Goal: Find specific page/section: Find specific page/section

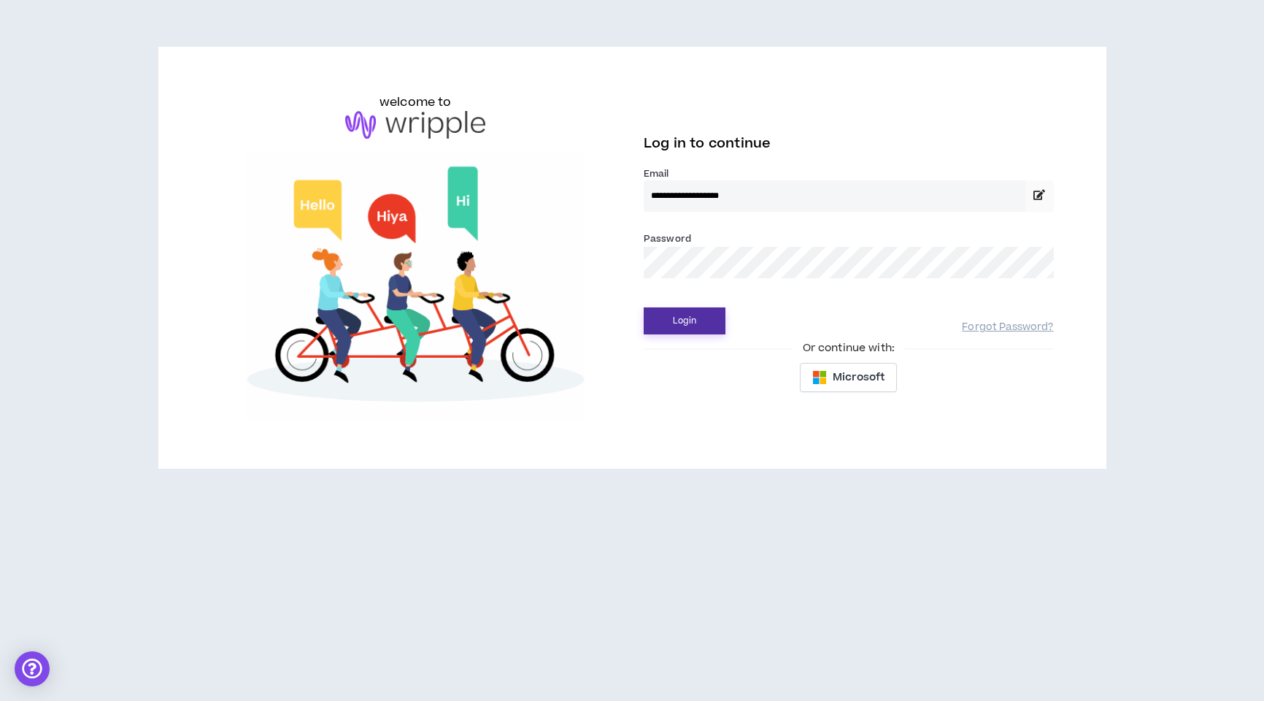
click at [683, 328] on button "Login" at bounding box center [685, 320] width 82 height 27
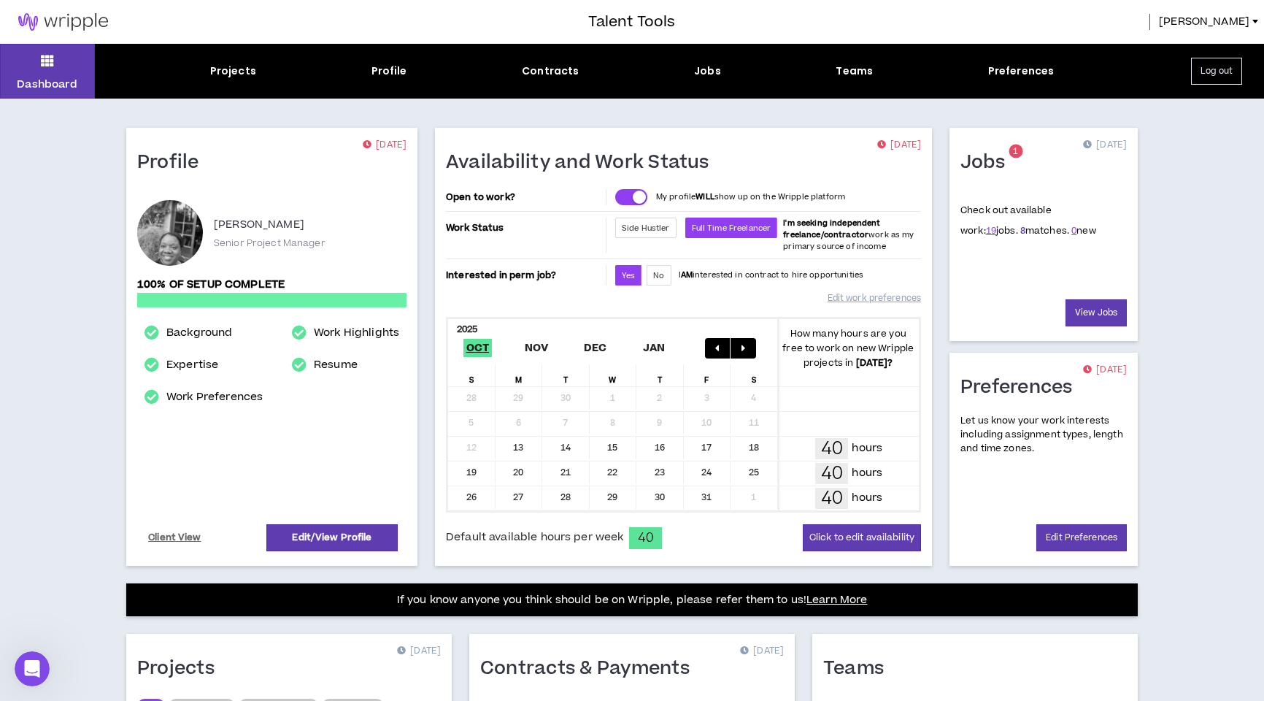
click at [1021, 233] on link "8" at bounding box center [1023, 230] width 5 height 13
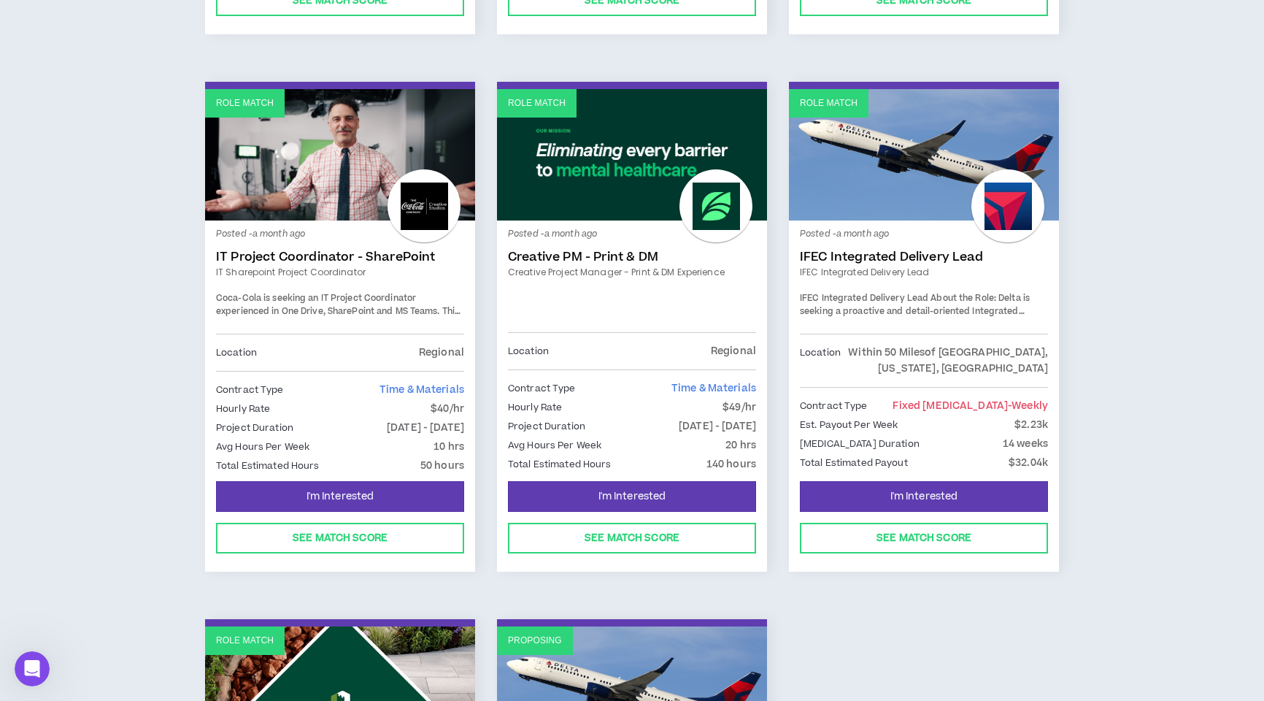
scroll to position [733, 0]
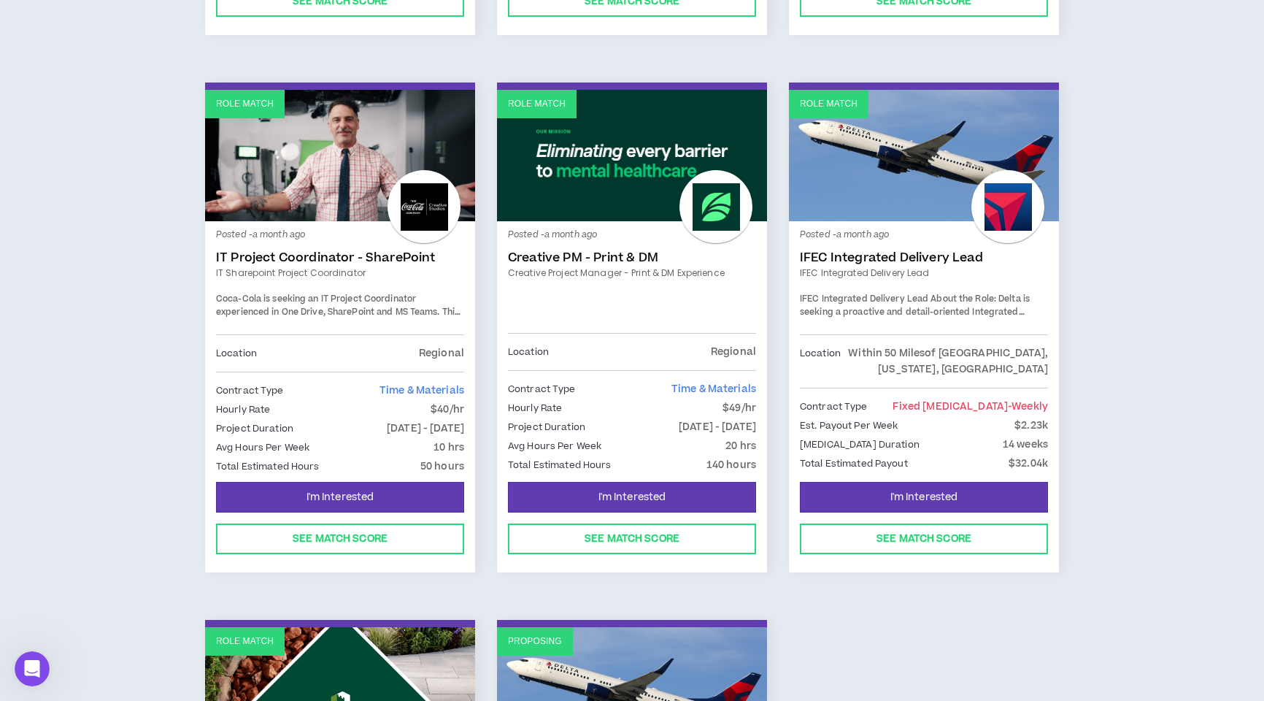
click at [875, 250] on link "IFEC Integrated Delivery Lead" at bounding box center [924, 257] width 248 height 15
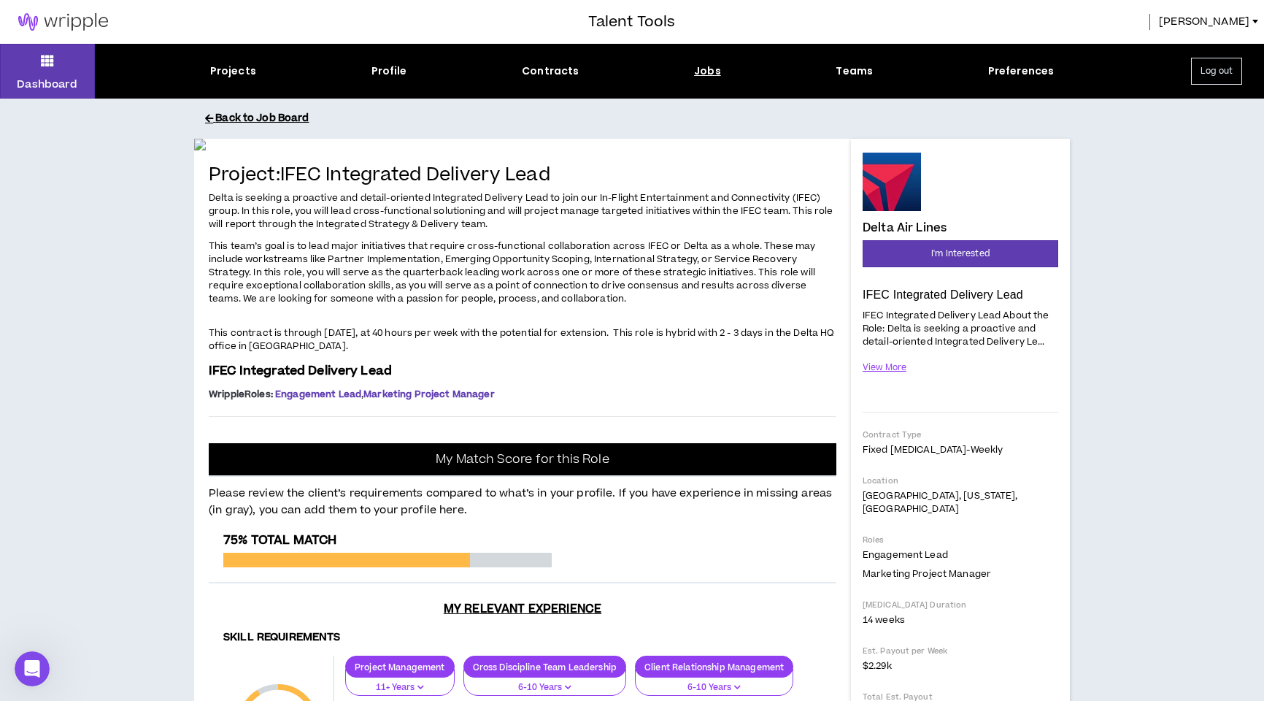
click at [260, 124] on button "Back to Job Board" at bounding box center [643, 119] width 876 height 26
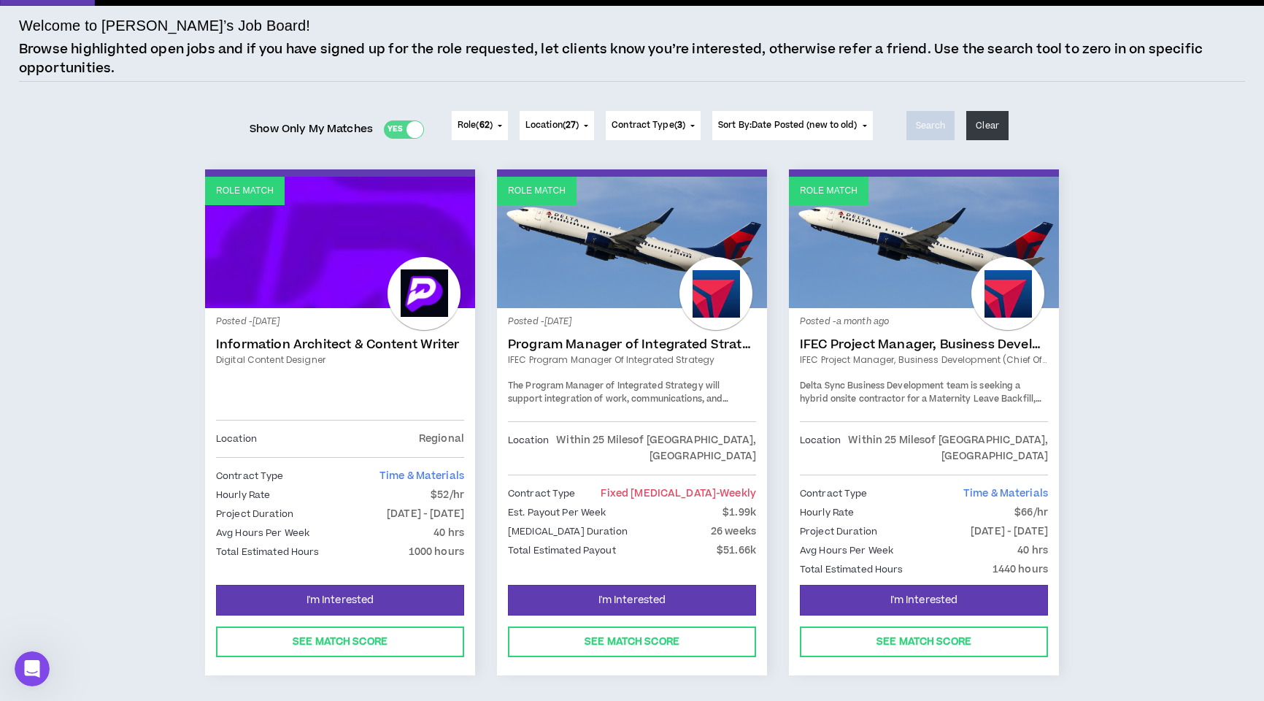
scroll to position [158, 0]
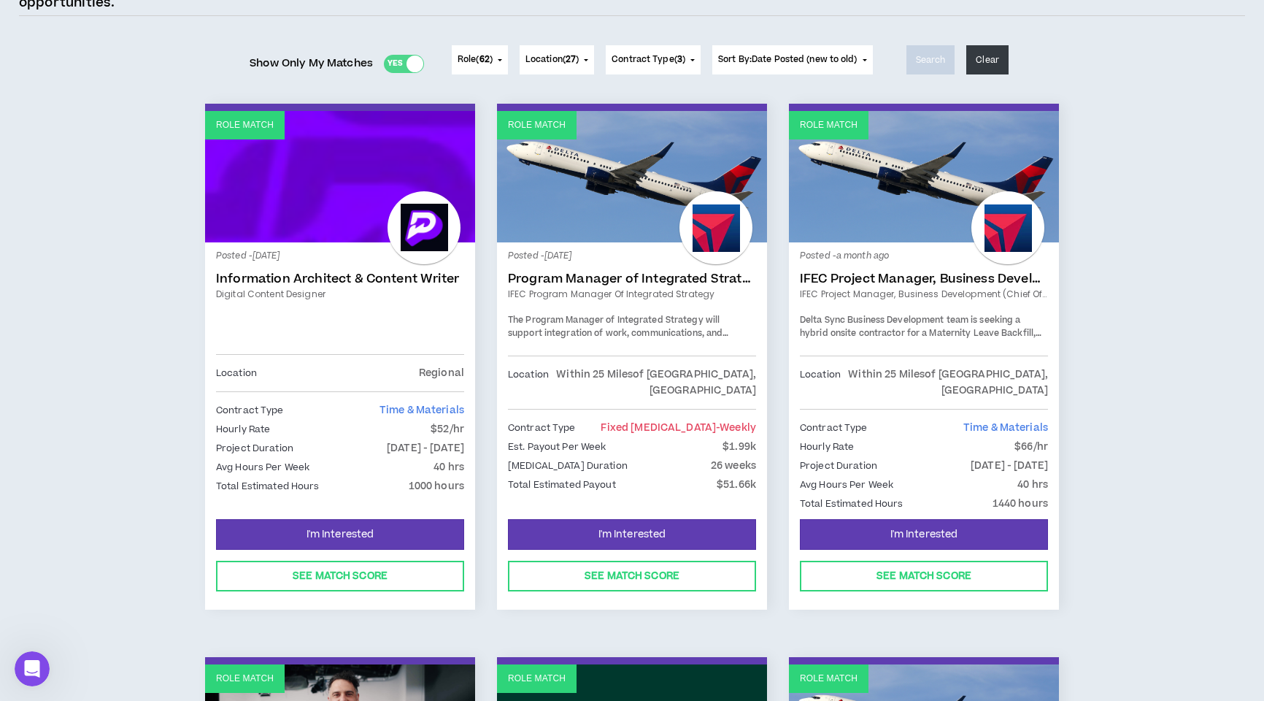
click at [623, 277] on link "Program Manager of Integrated Strategy" at bounding box center [632, 279] width 248 height 15
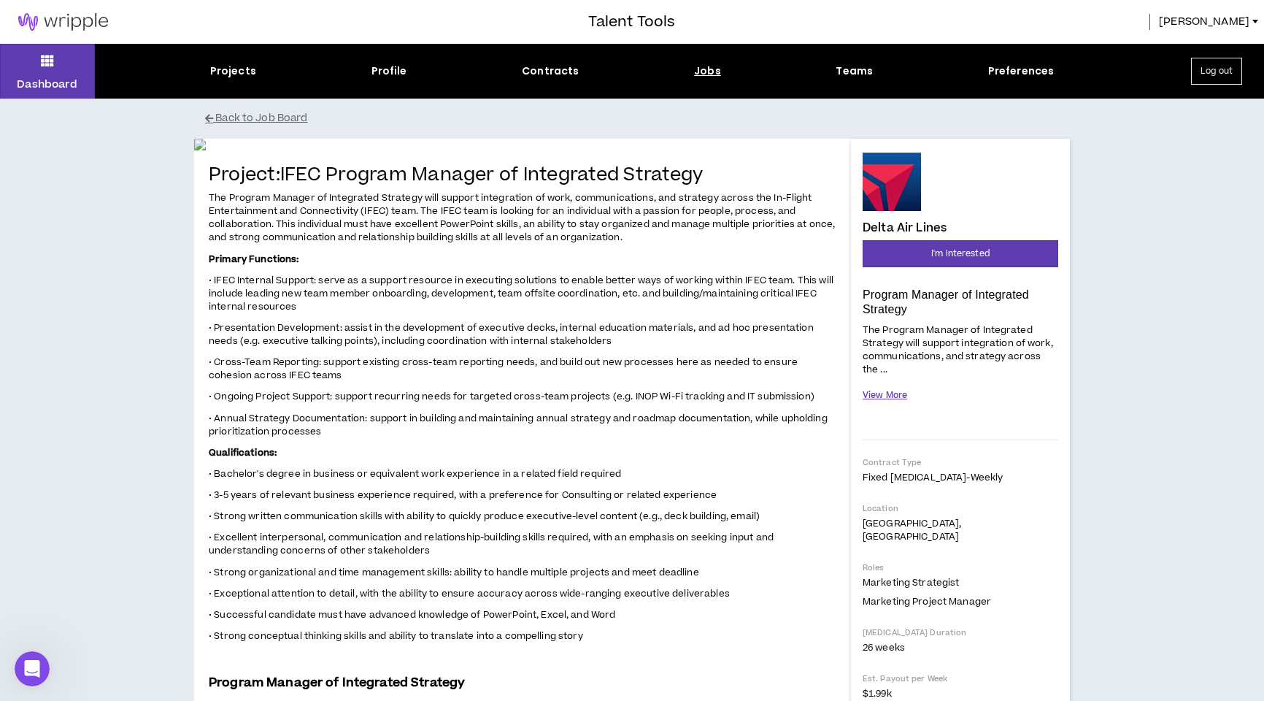
click at [883, 394] on button "View More" at bounding box center [885, 396] width 45 height 26
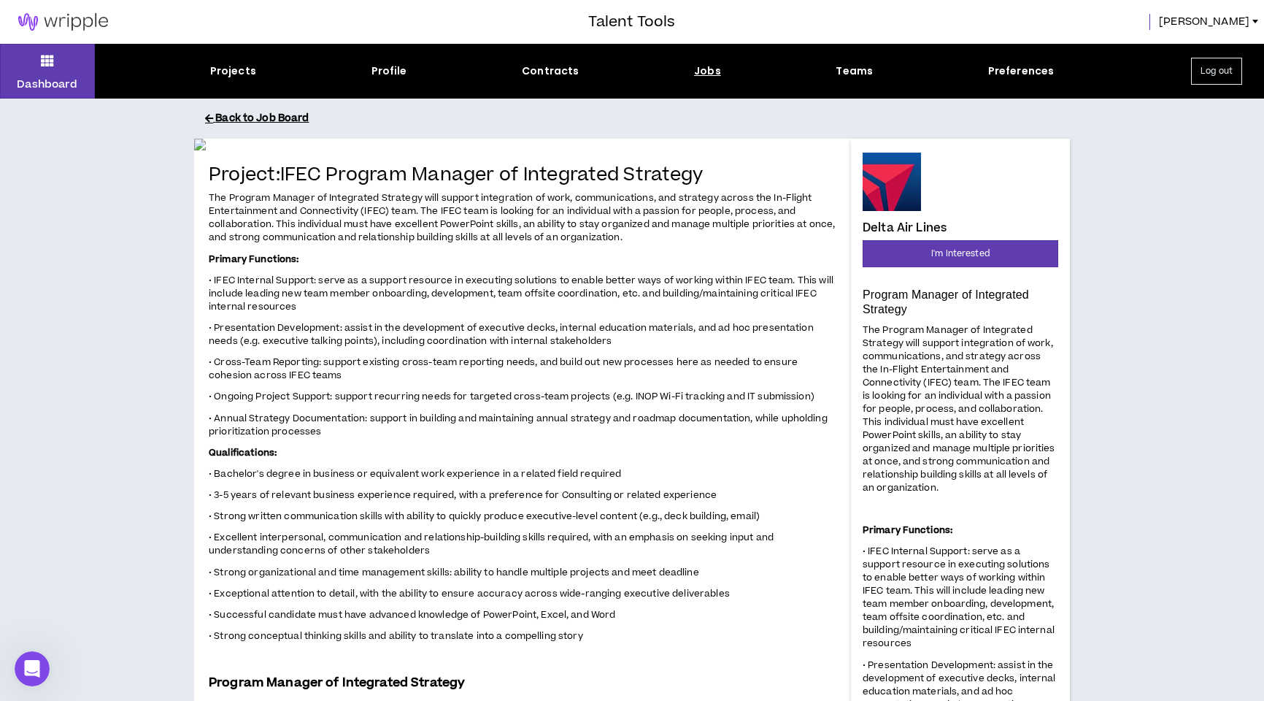
click at [262, 117] on button "Back to Job Board" at bounding box center [643, 119] width 876 height 26
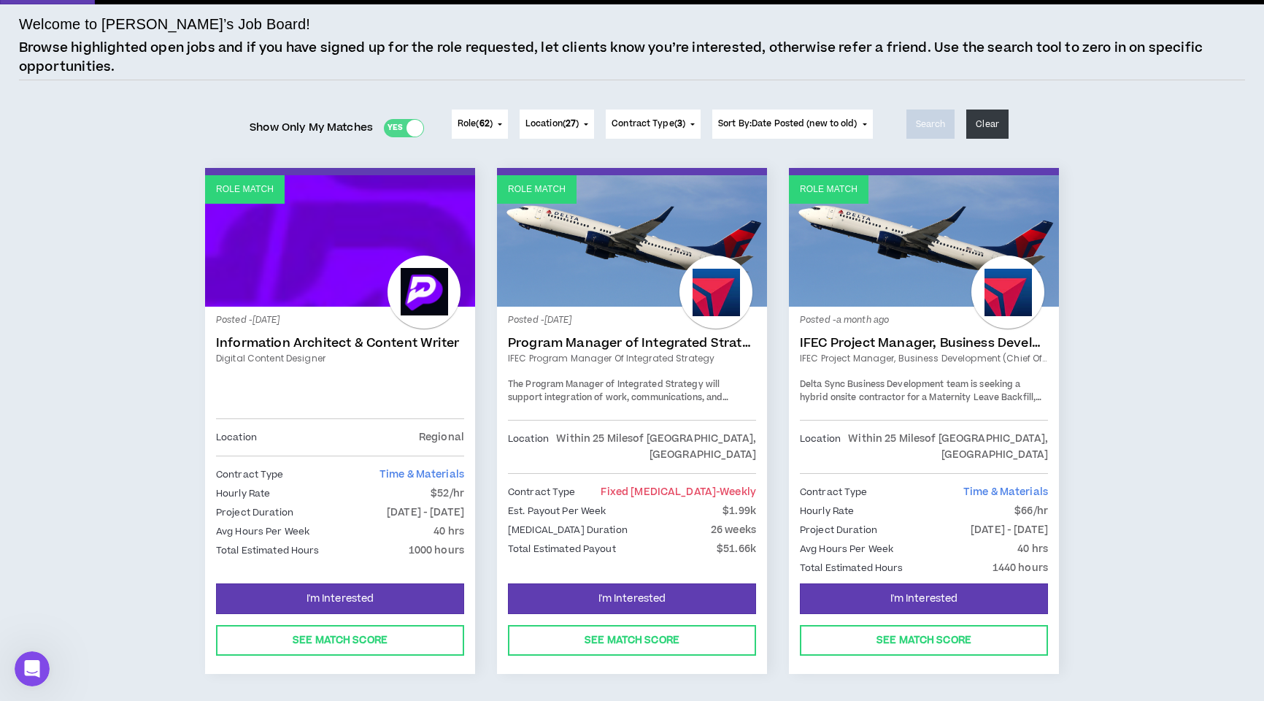
scroll to position [96, 0]
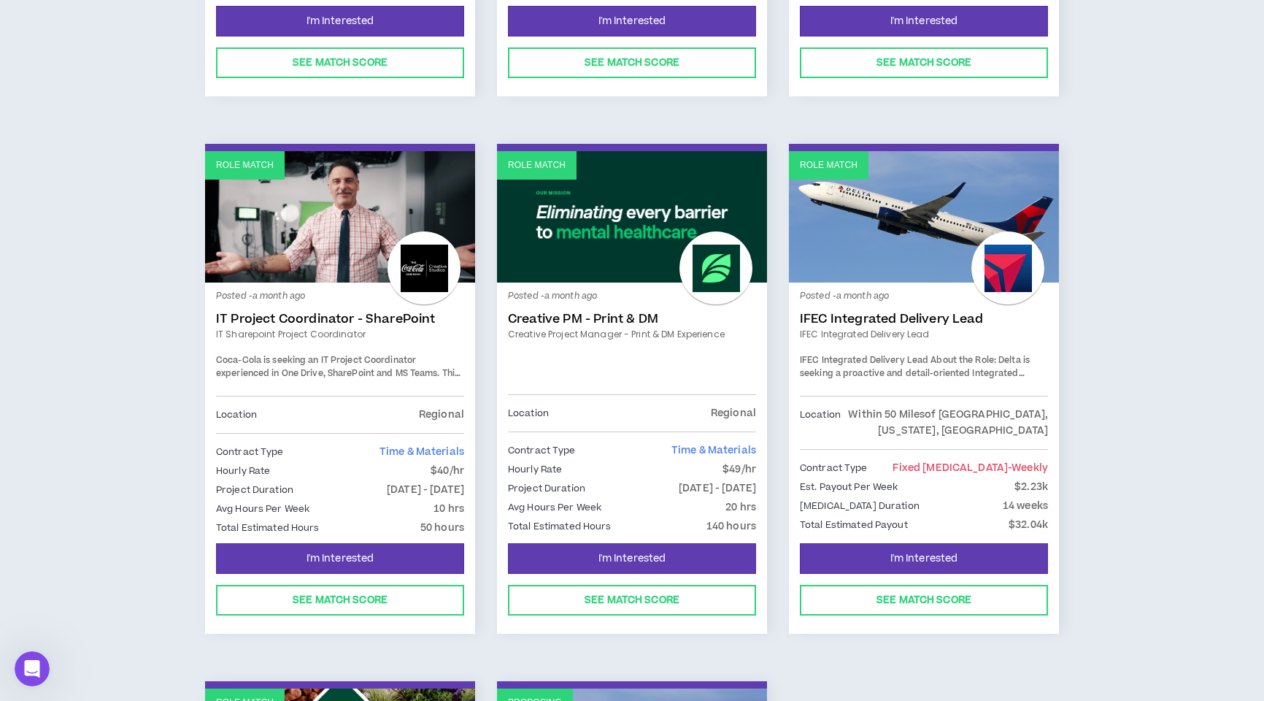
click at [557, 312] on link "Creative PM - Print & DM" at bounding box center [632, 319] width 248 height 15
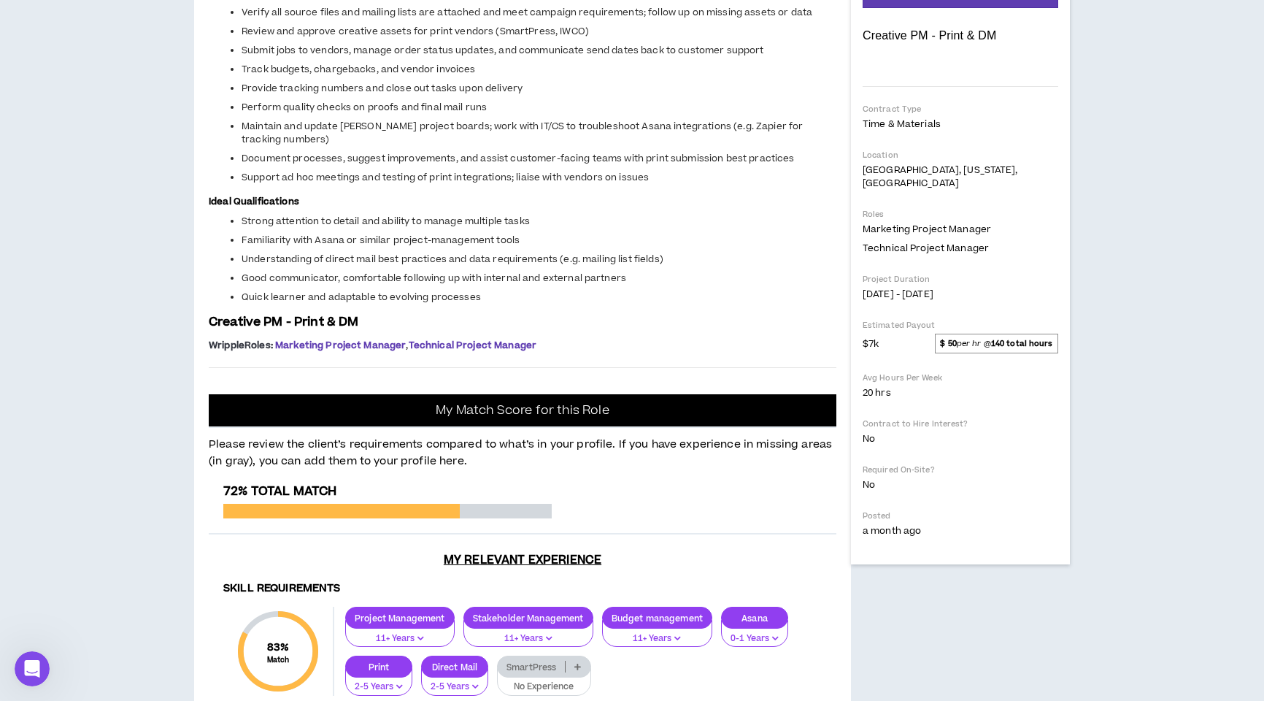
scroll to position [260, 0]
